Goal: Information Seeking & Learning: Compare options

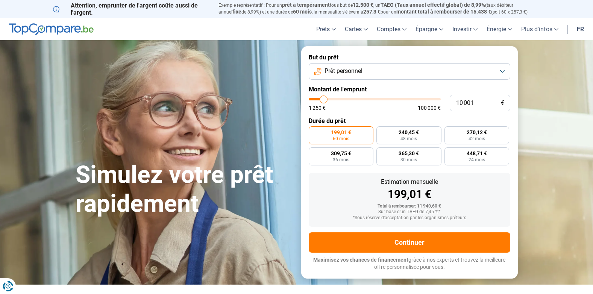
click at [377, 70] on button "Prêt personnel" at bounding box center [409, 71] width 201 height 17
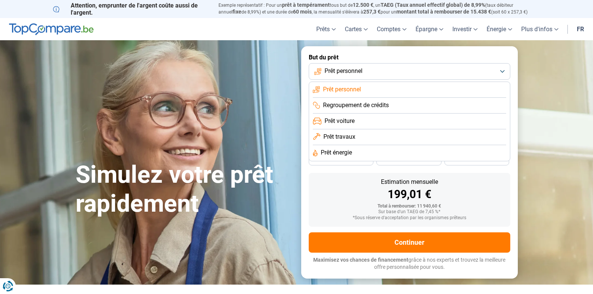
click at [342, 136] on span "Prêt travaux" at bounding box center [339, 137] width 32 height 8
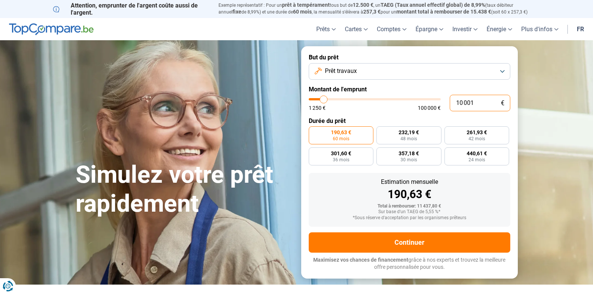
drag, startPoint x: 482, startPoint y: 102, endPoint x: 438, endPoint y: 102, distance: 44.0
click at [438, 102] on div "10 001 € 1 250 € 100 000 €" at bounding box center [409, 103] width 201 height 17
type input "10000"
radio input "true"
type input "1"
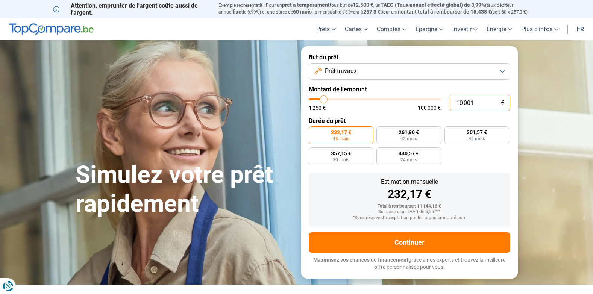
type input "1250"
type input "18"
type input "1250"
type input "180"
type input "1250"
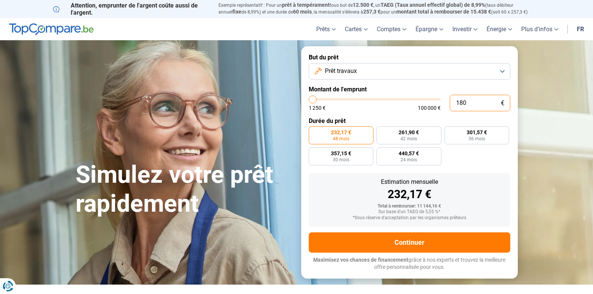
type input "1 800"
type input "1750"
type input "18 000"
type input "18000"
radio input "false"
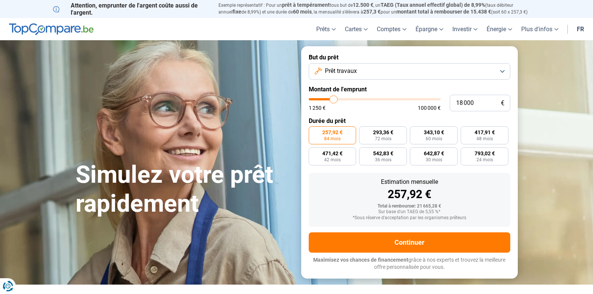
click at [374, 71] on button "Prêt travaux" at bounding box center [409, 71] width 201 height 17
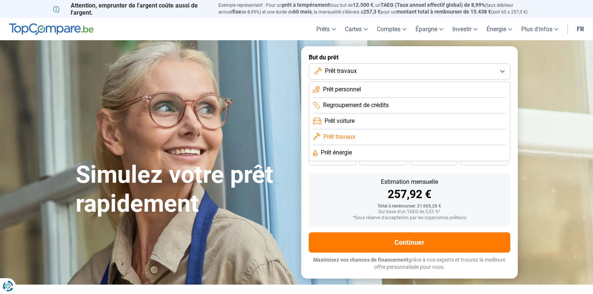
click at [370, 70] on button "Prêt travaux" at bounding box center [409, 71] width 201 height 17
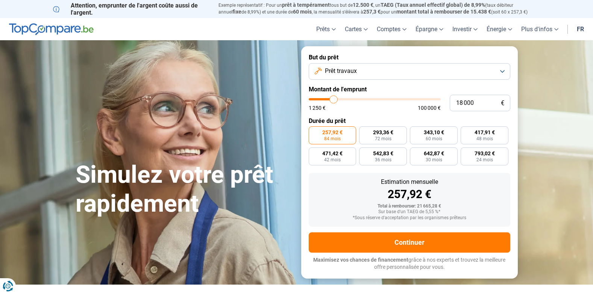
click at [370, 70] on button "Prêt travaux" at bounding box center [409, 71] width 201 height 17
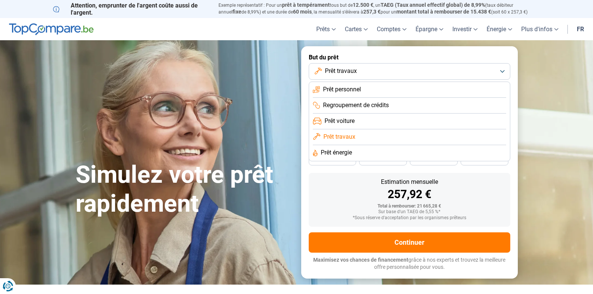
click at [338, 121] on span "Prêt voiture" at bounding box center [339, 121] width 30 height 8
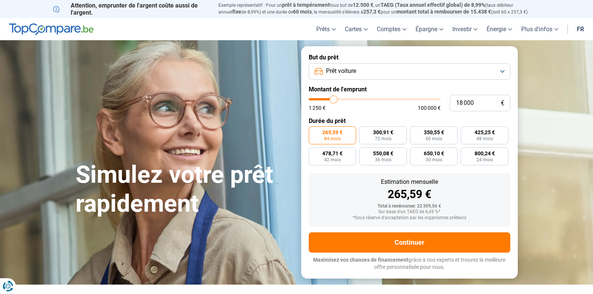
click at [382, 108] on div "1 250 € 100 000 €" at bounding box center [375, 107] width 132 height 5
drag, startPoint x: 482, startPoint y: 103, endPoint x: 424, endPoint y: 106, distance: 57.9
click at [424, 106] on div "18 000 € 1 250 € 100 000 €" at bounding box center [409, 103] width 201 height 17
type input "9 000"
type input "9000"
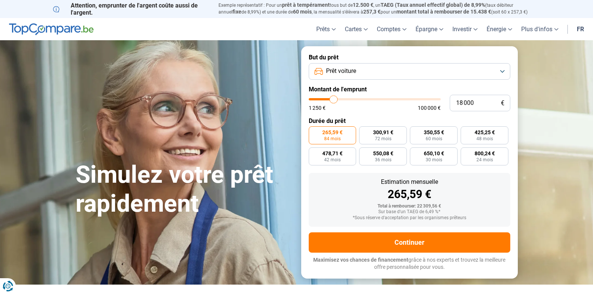
radio input "true"
type input "9000"
click at [322, 98] on input "range" at bounding box center [375, 99] width 132 height 2
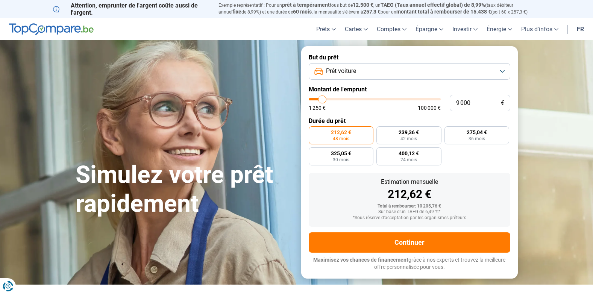
click at [325, 98] on input "range" at bounding box center [375, 99] width 132 height 2
type input "10 250"
type input "10250"
type input "11 500"
type input "11500"
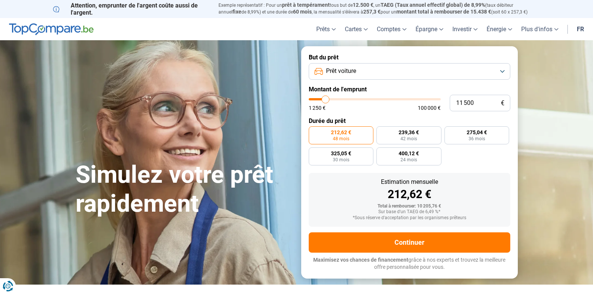
type input "11 750"
type input "11750"
type input "12 500"
type input "12500"
type input "12 750"
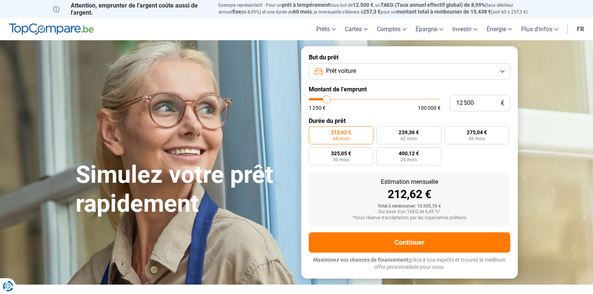
type input "12750"
type input "13 000"
type input "13000"
type input "13 250"
type input "13250"
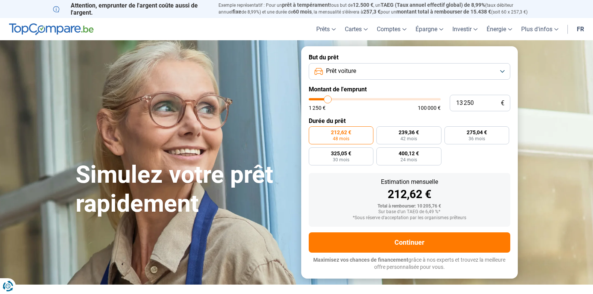
type input "13 500"
type input "13500"
type input "14 500"
type input "14500"
type input "14 750"
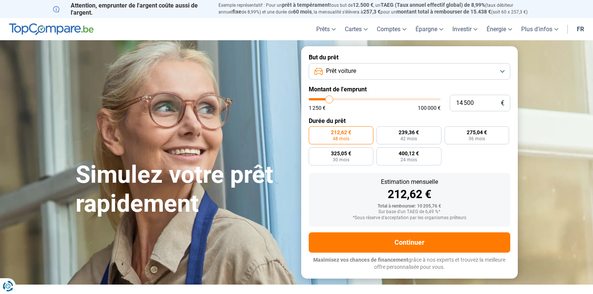
type input "14750"
type input "15 000"
type input "15000"
type input "15 500"
type input "15500"
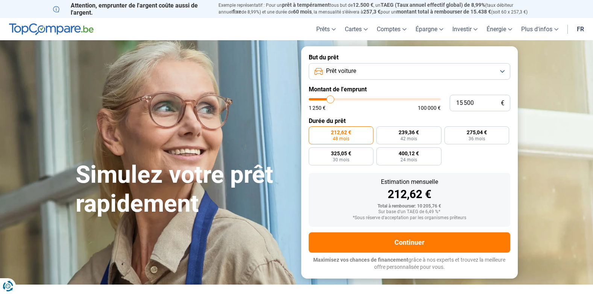
type input "15 750"
type input "15750"
type input "16 000"
drag, startPoint x: 324, startPoint y: 101, endPoint x: 331, endPoint y: 100, distance: 7.6
type input "16000"
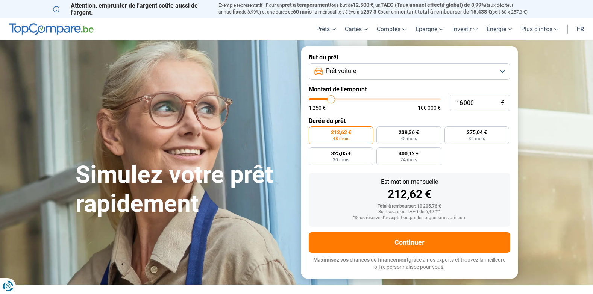
click at [331, 100] on input "range" at bounding box center [375, 99] width 132 height 2
radio input "false"
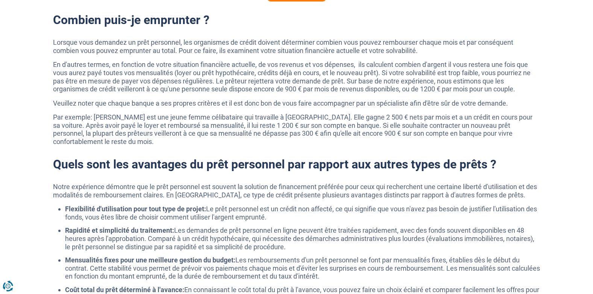
scroll to position [639, 0]
